Goal: Task Accomplishment & Management: Use online tool/utility

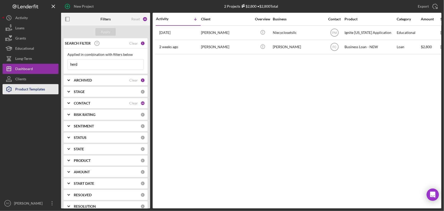
click at [20, 89] on div "Product Templates" at bounding box center [30, 89] width 30 height 11
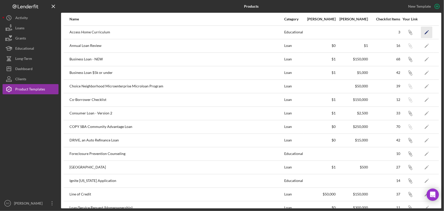
click at [425, 33] on polygon "button" at bounding box center [427, 33] width 4 height 4
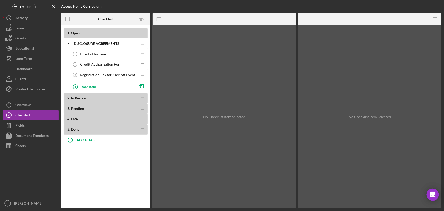
click at [105, 76] on span "Registration link for Kick-off Event" at bounding box center [107, 75] width 55 height 4
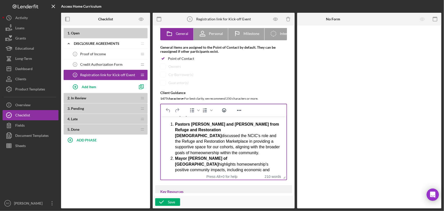
scroll to position [145, 0]
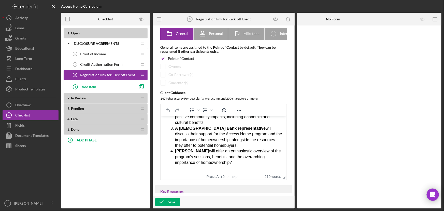
click at [92, 100] on b "2 . In Review" at bounding box center [102, 98] width 70 height 4
click at [114, 45] on div "Disclosure Agreements" at bounding box center [102, 43] width 57 height 4
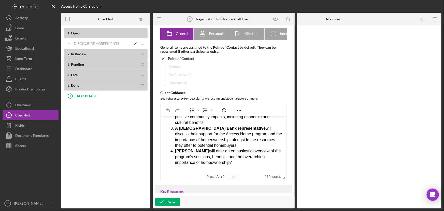
click at [114, 45] on div "Disclosure Agreements" at bounding box center [102, 43] width 57 height 4
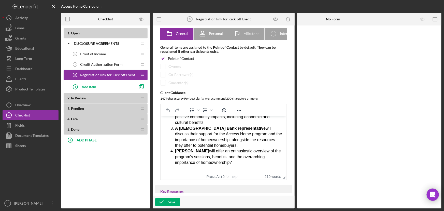
click at [99, 54] on span "Proof of Income" at bounding box center [93, 54] width 26 height 4
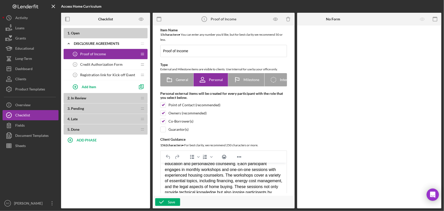
scroll to position [69, 0]
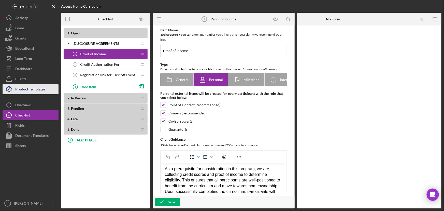
click at [28, 90] on div "Product Templates" at bounding box center [30, 89] width 30 height 11
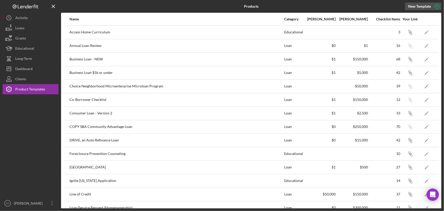
click at [413, 8] on div "New Template" at bounding box center [419, 7] width 23 height 8
